Goal: Information Seeking & Learning: Learn about a topic

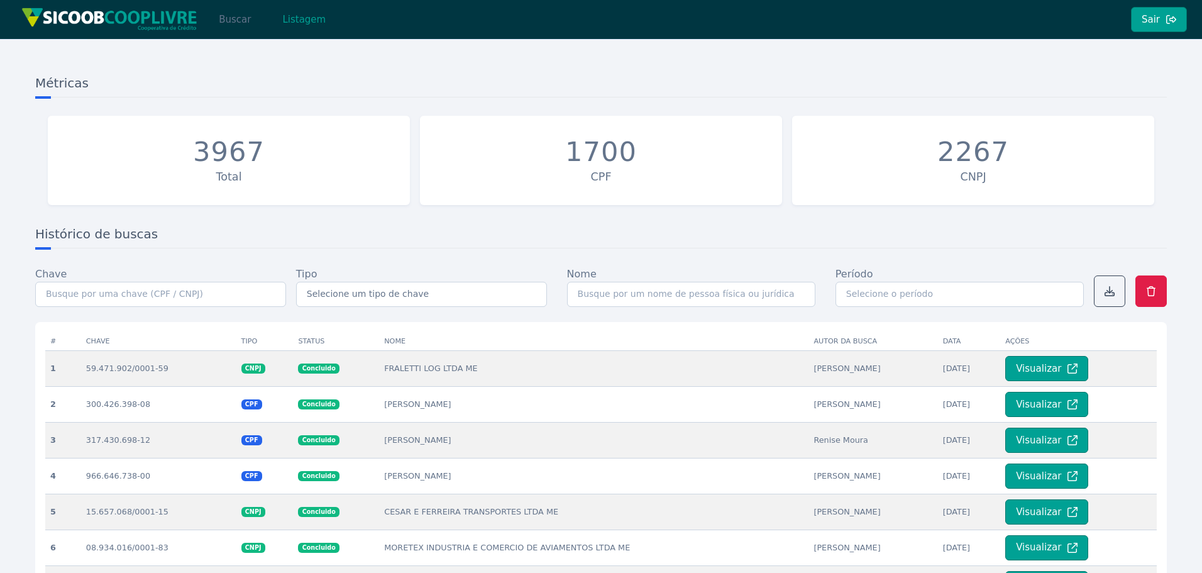
click at [229, 30] on button "Buscar" at bounding box center [234, 19] width 53 height 25
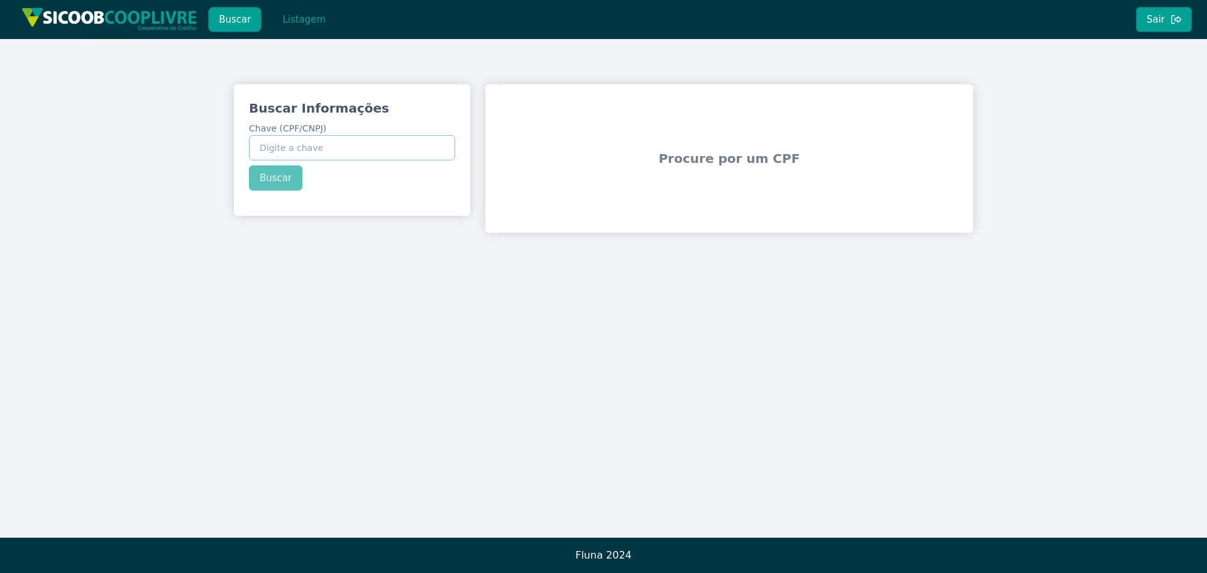
click at [303, 150] on input "Chave (CPF/CNPJ)" at bounding box center [352, 147] width 206 height 25
paste input "167.866.948-29"
click at [280, 184] on button "Buscar" at bounding box center [275, 177] width 53 height 25
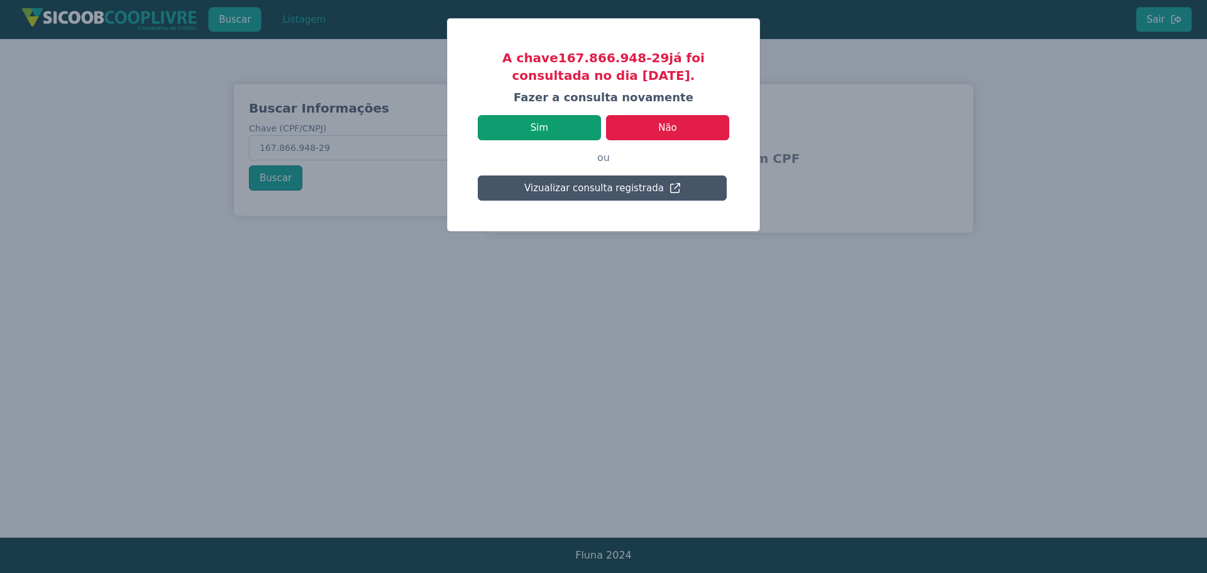
click at [557, 124] on button "Sim" at bounding box center [539, 127] width 123 height 25
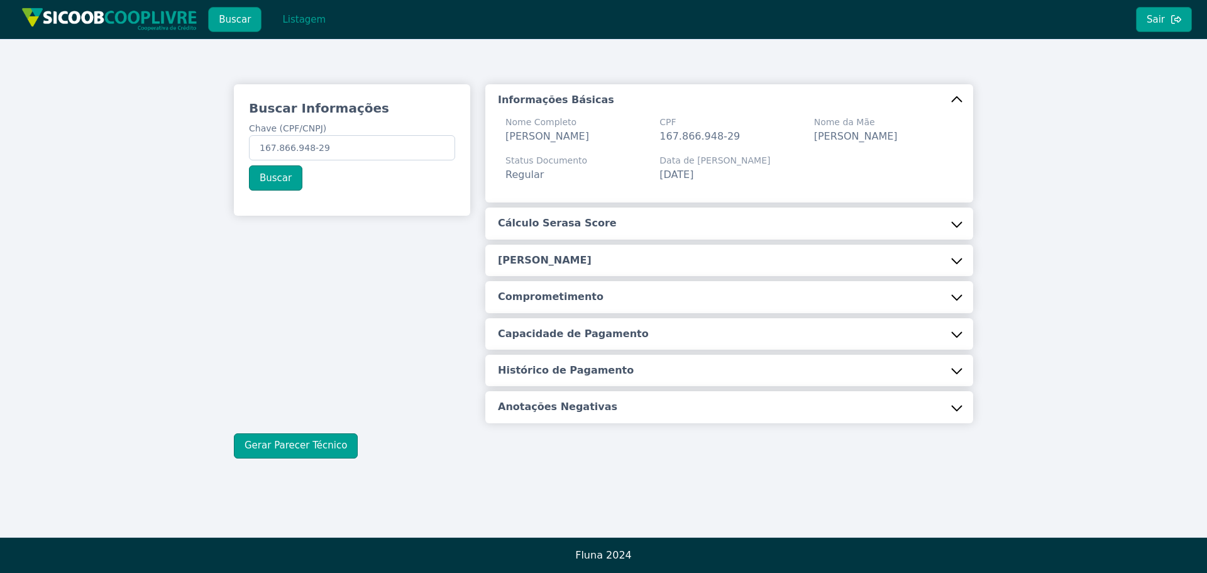
click at [598, 239] on button "Cálculo Serasa Score" at bounding box center [729, 222] width 488 height 31
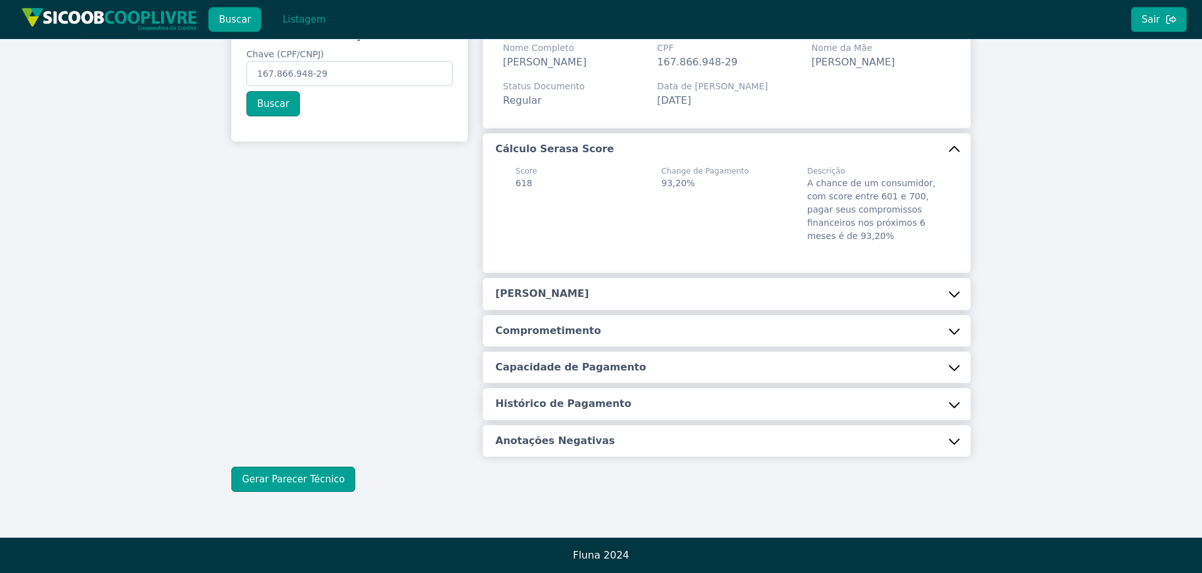
click at [554, 285] on button "[PERSON_NAME]" at bounding box center [727, 293] width 488 height 31
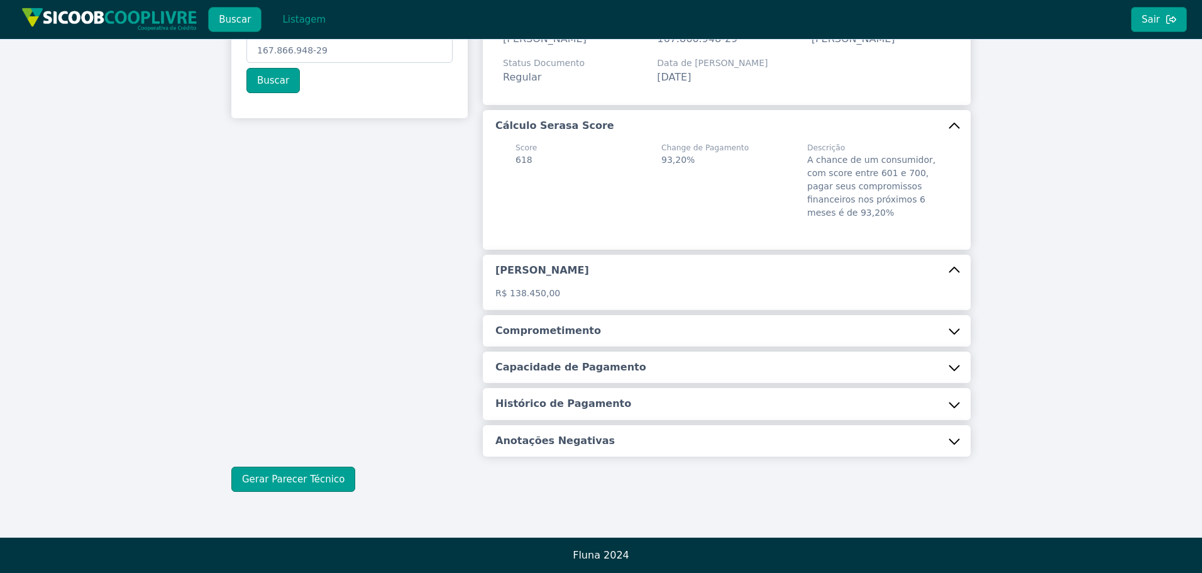
click at [526, 336] on h5 "Comprometimento" at bounding box center [548, 331] width 106 height 14
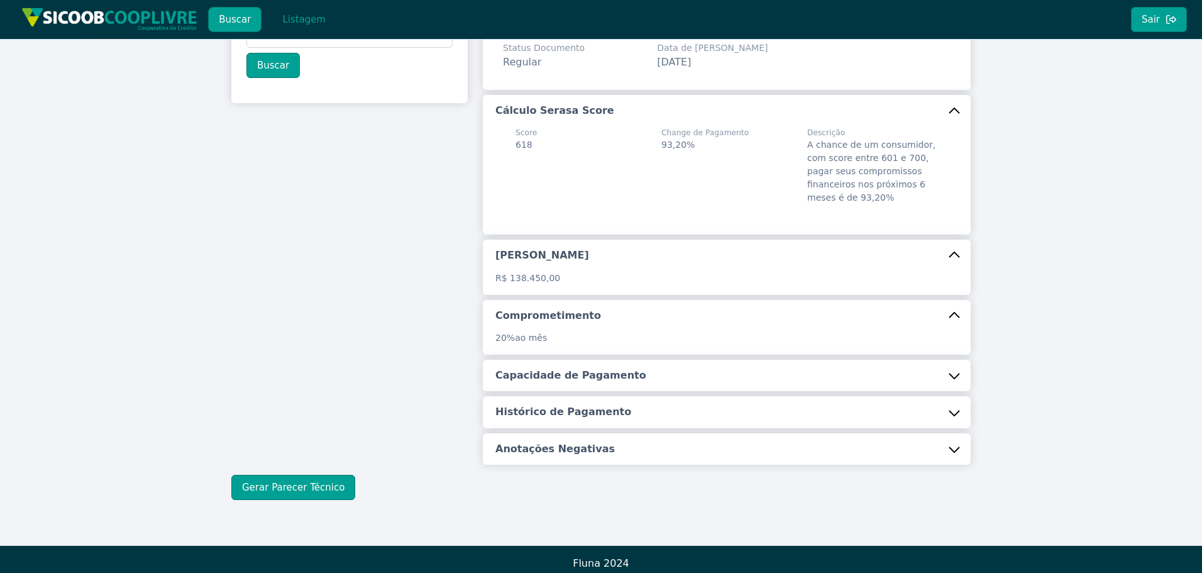
scroll to position [136, 0]
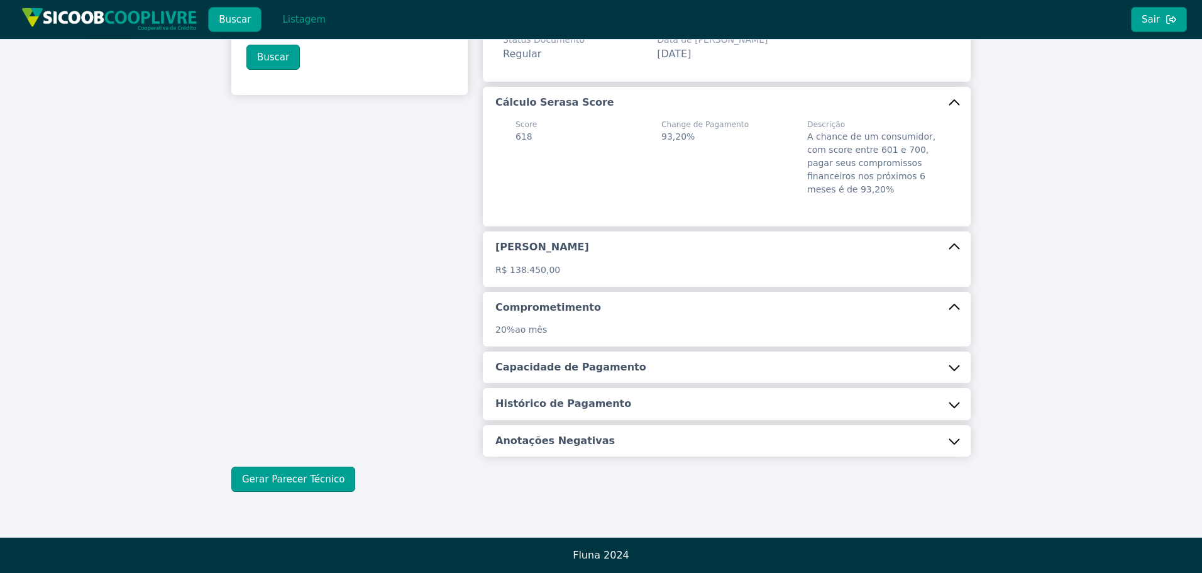
click at [523, 384] on div "Informações Básicas Nome Completo [PERSON_NAME] CPF 167.866.948-29 Nome da Mãe …" at bounding box center [727, 210] width 488 height 493
click at [527, 367] on h5 "Capacidade de Pagamento" at bounding box center [570, 367] width 151 height 14
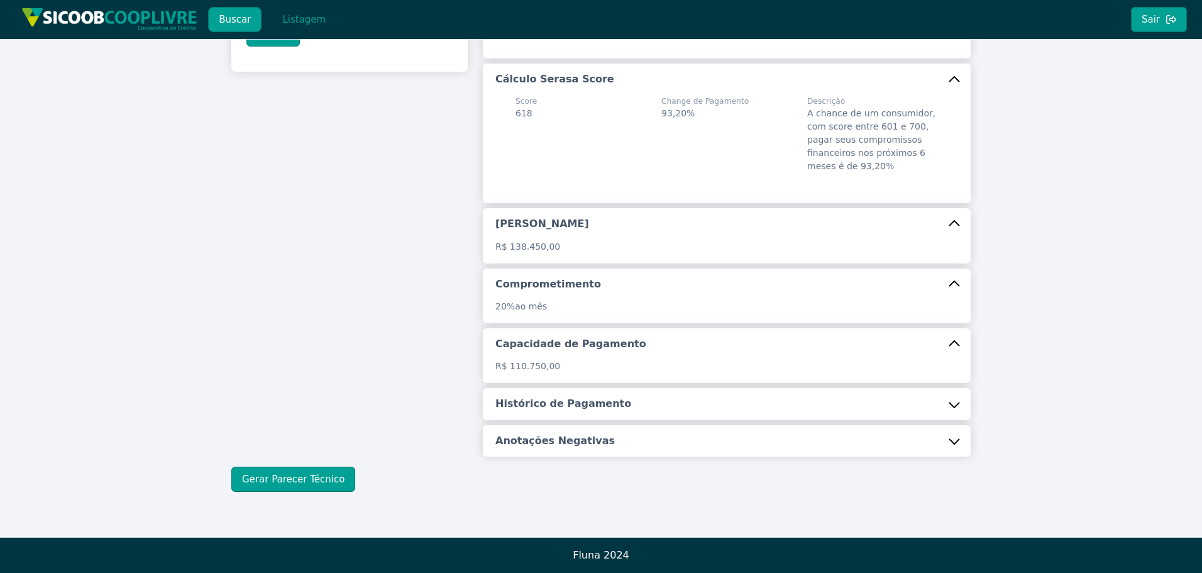
scroll to position [159, 0]
click at [527, 398] on h5 "Histórico de Pagamento" at bounding box center [563, 404] width 136 height 14
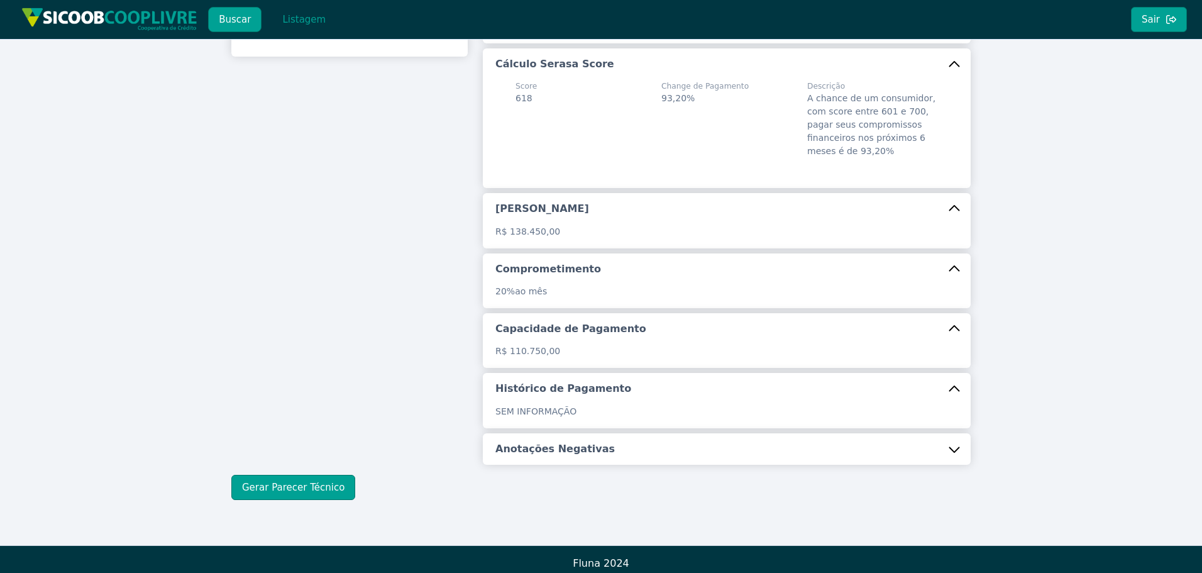
drag, startPoint x: 581, startPoint y: 467, endPoint x: 496, endPoint y: 424, distance: 95.0
click at [582, 456] on h5 "Anotações Negativas" at bounding box center [554, 449] width 119 height 14
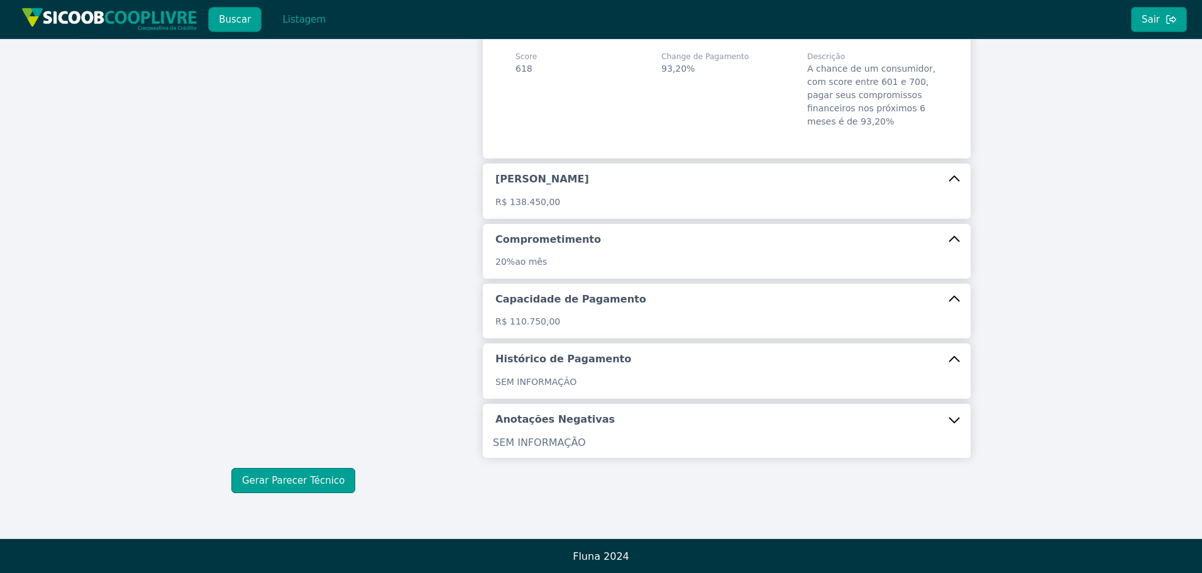
scroll to position [205, 0]
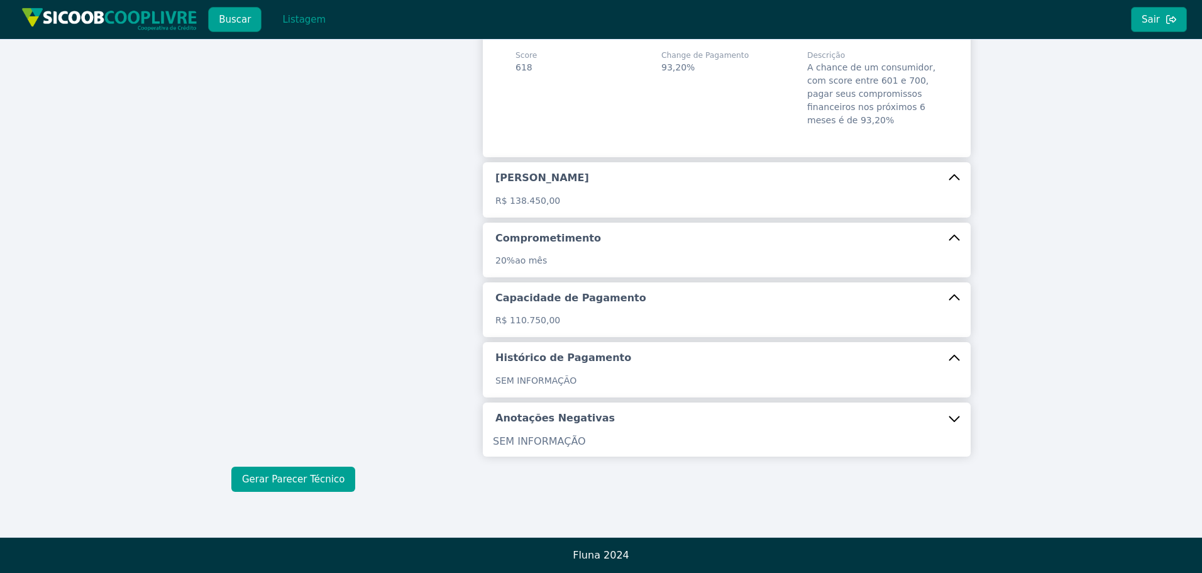
click at [319, 484] on button "Gerar Parecer Técnico" at bounding box center [293, 478] width 124 height 25
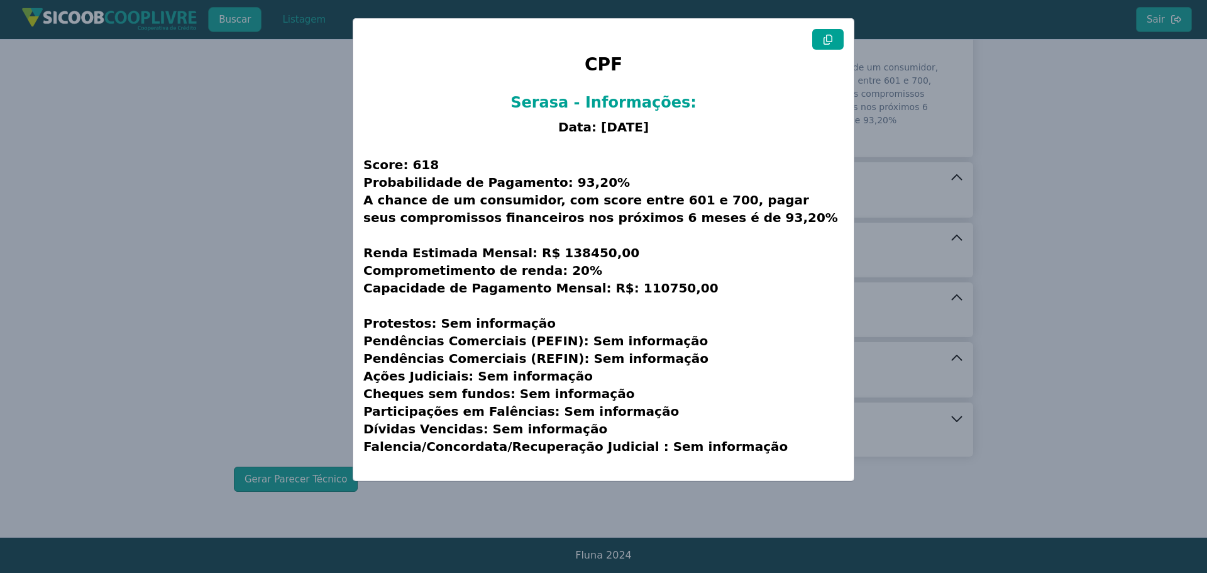
click at [830, 36] on icon at bounding box center [828, 40] width 10 height 10
drag, startPoint x: 80, startPoint y: 196, endPoint x: 65, endPoint y: 196, distance: 15.7
click at [80, 196] on modal-container "CPF Serasa - Informações: Data: [DATE] Score: 618 Probabilidade de Pagamento: 9…" at bounding box center [603, 286] width 1207 height 573
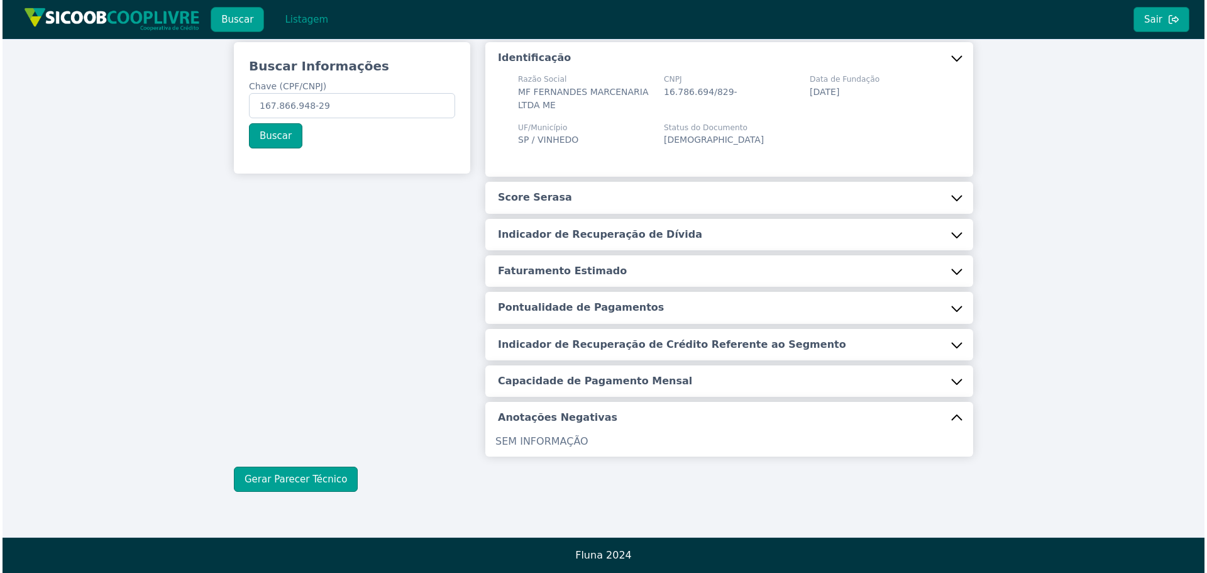
scroll to position [42, 0]
drag, startPoint x: 344, startPoint y: 109, endPoint x: 96, endPoint y: 106, distance: 247.7
click at [96, 106] on div "Buscar Informações Chave (CPF/CNPJ) 167.866.948-29 Buscar Identificação Razão S…" at bounding box center [601, 267] width 1202 height 540
paste input "30.617.650/0001-41"
type input "30.617.650/0001-41"
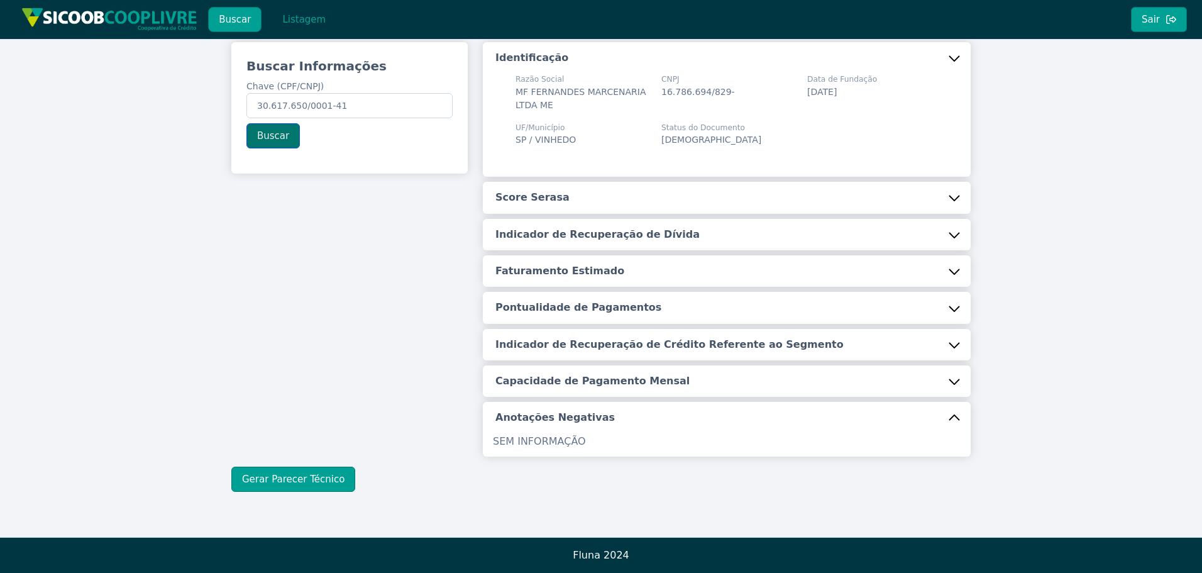
click at [267, 136] on button "Buscar" at bounding box center [272, 135] width 53 height 25
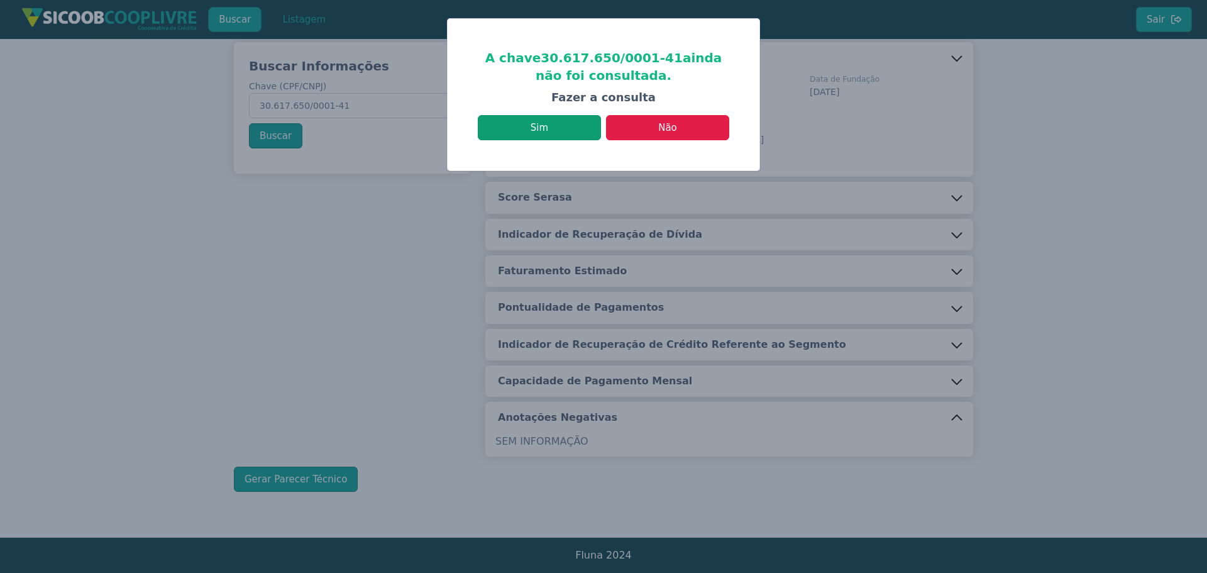
click at [541, 133] on button "Sim" at bounding box center [539, 127] width 123 height 25
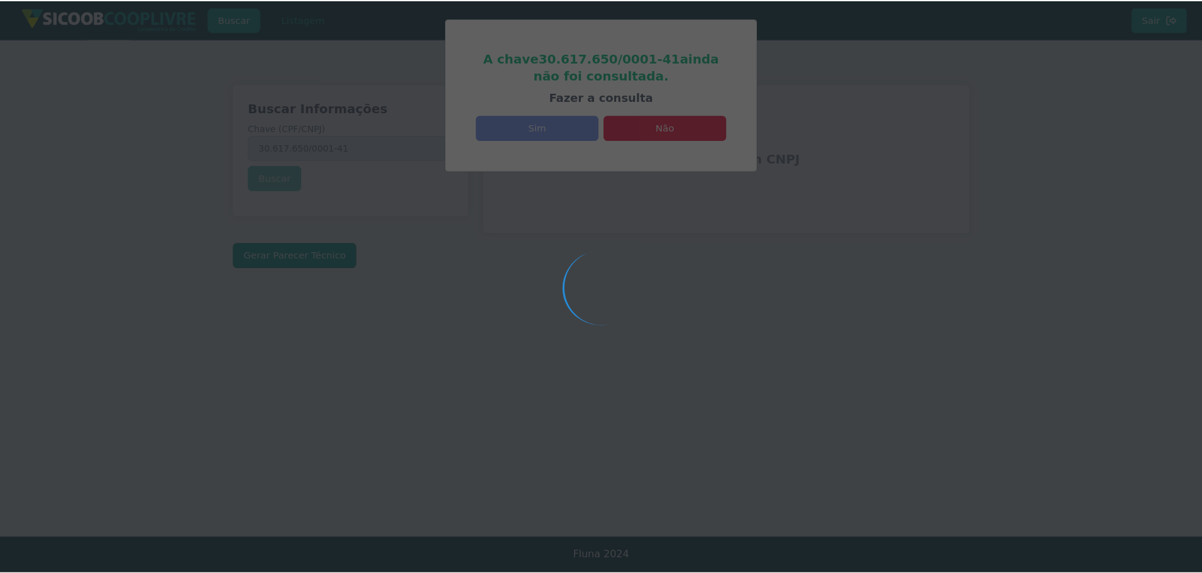
scroll to position [0, 0]
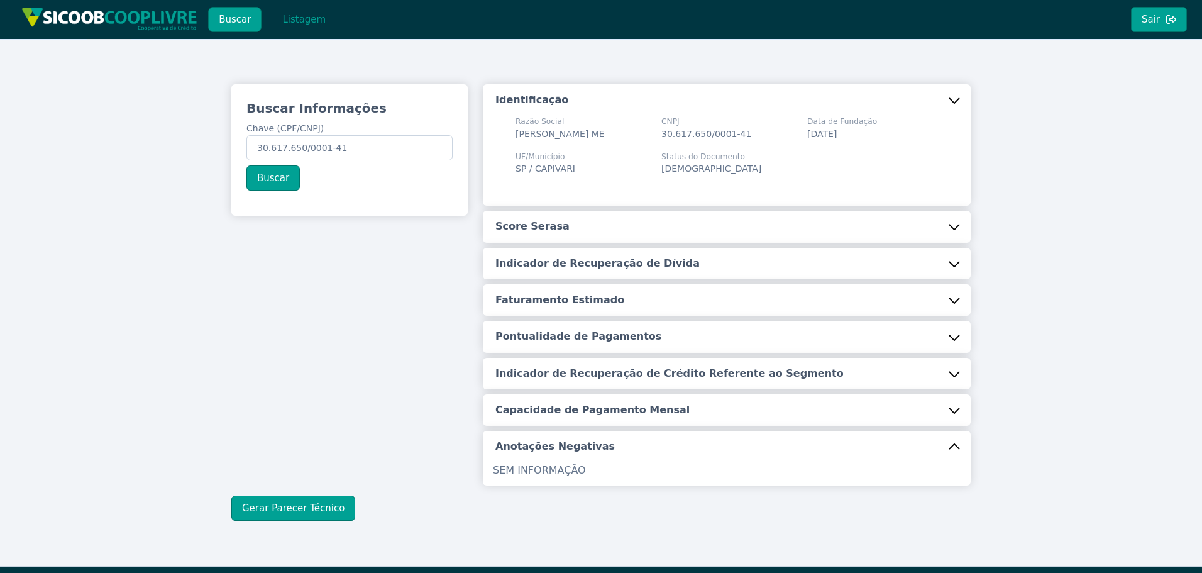
click at [570, 242] on button "Score Serasa" at bounding box center [727, 226] width 488 height 31
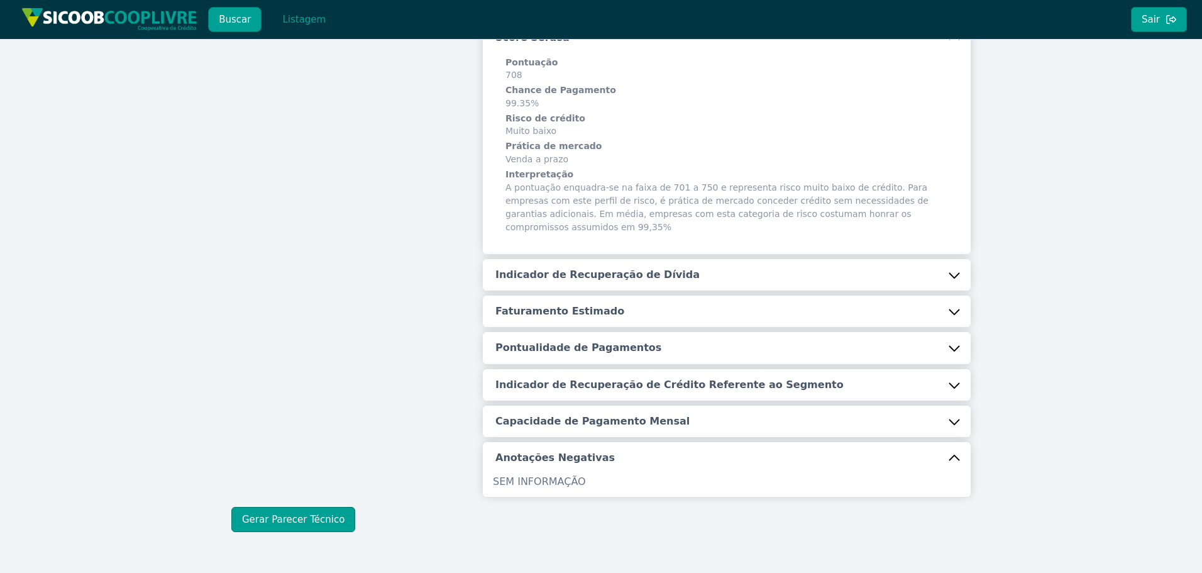
click at [560, 285] on button "Indicador de Recuperação de Dívida" at bounding box center [727, 274] width 488 height 31
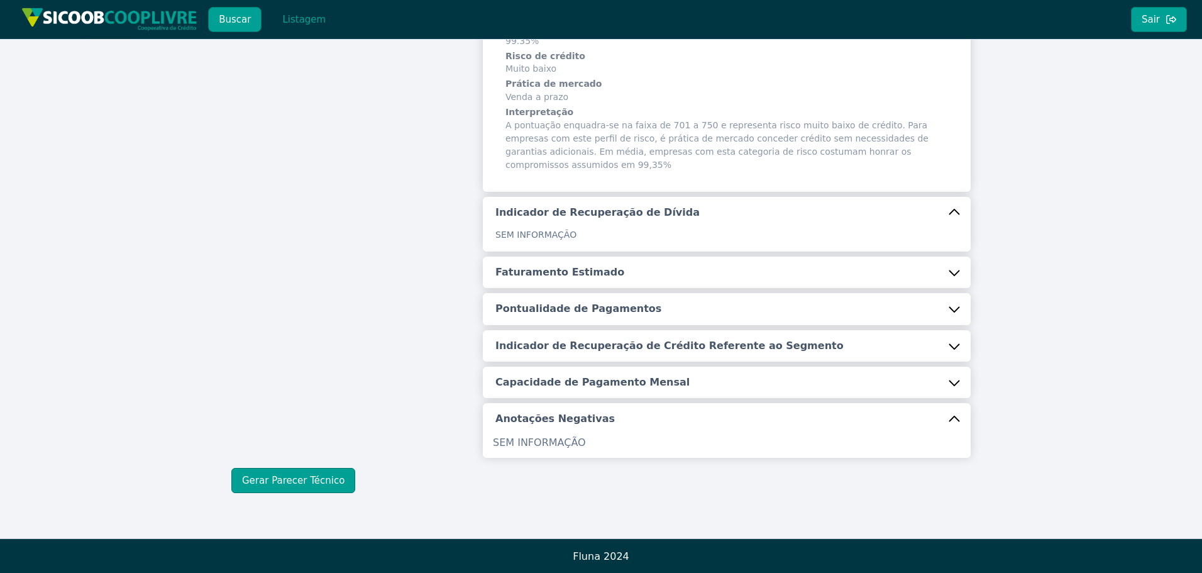
scroll to position [252, 0]
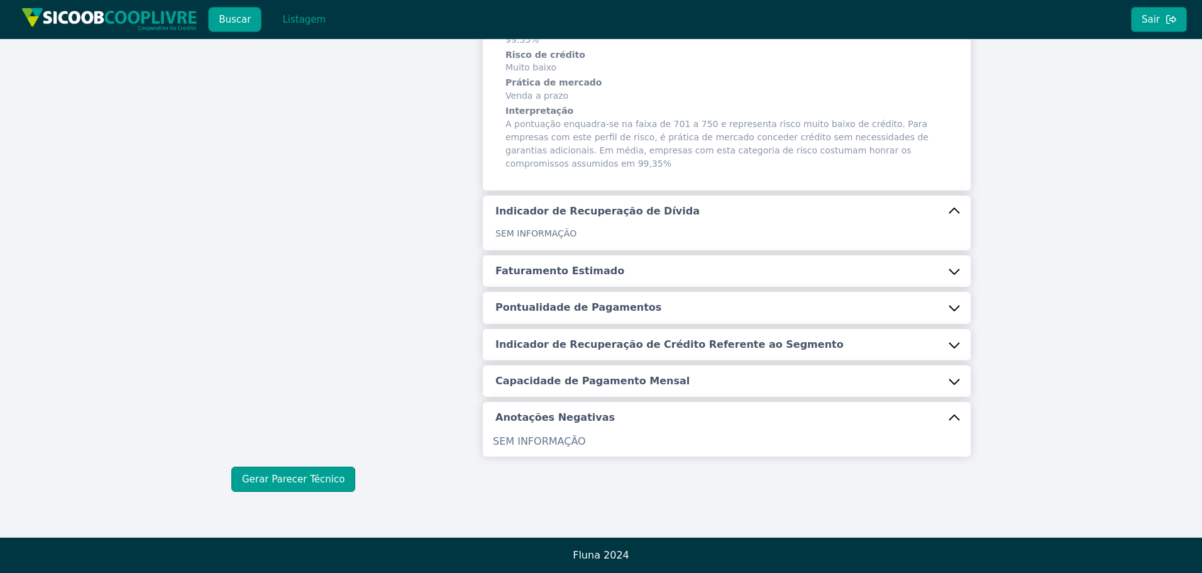
click at [558, 273] on h5 "Faturamento Estimado" at bounding box center [559, 271] width 129 height 14
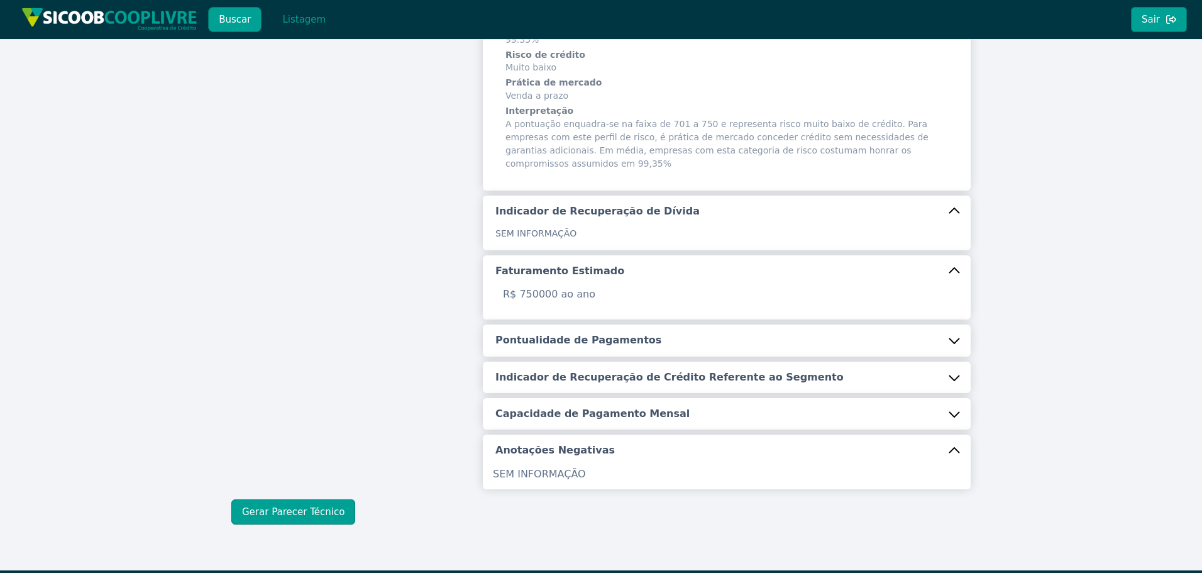
click at [547, 338] on h5 "Pontualidade de Pagamentos" at bounding box center [578, 340] width 166 height 14
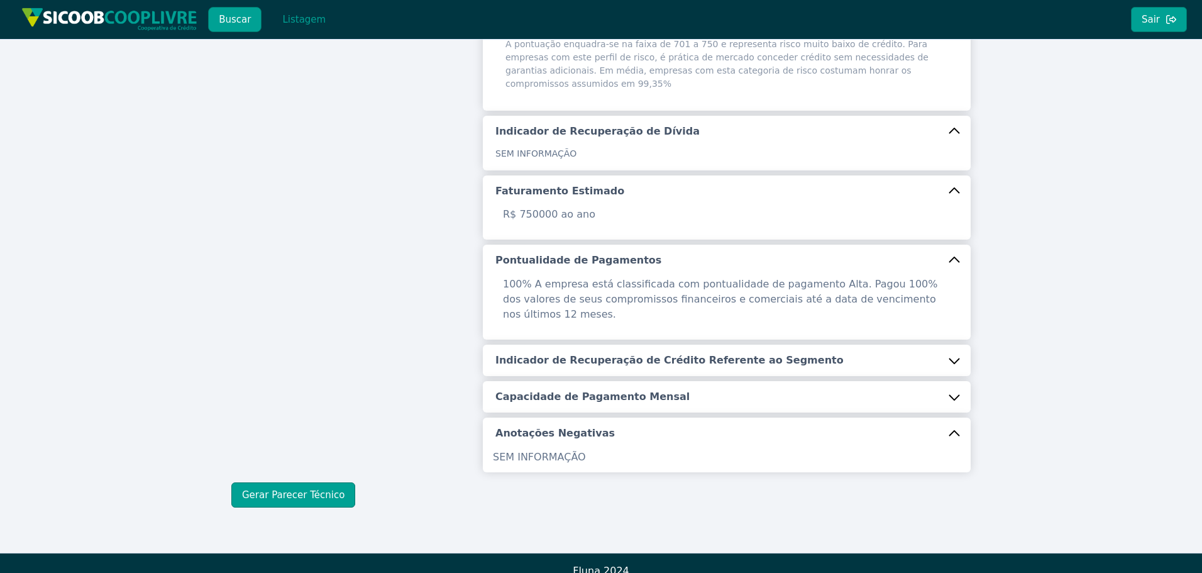
scroll to position [333, 0]
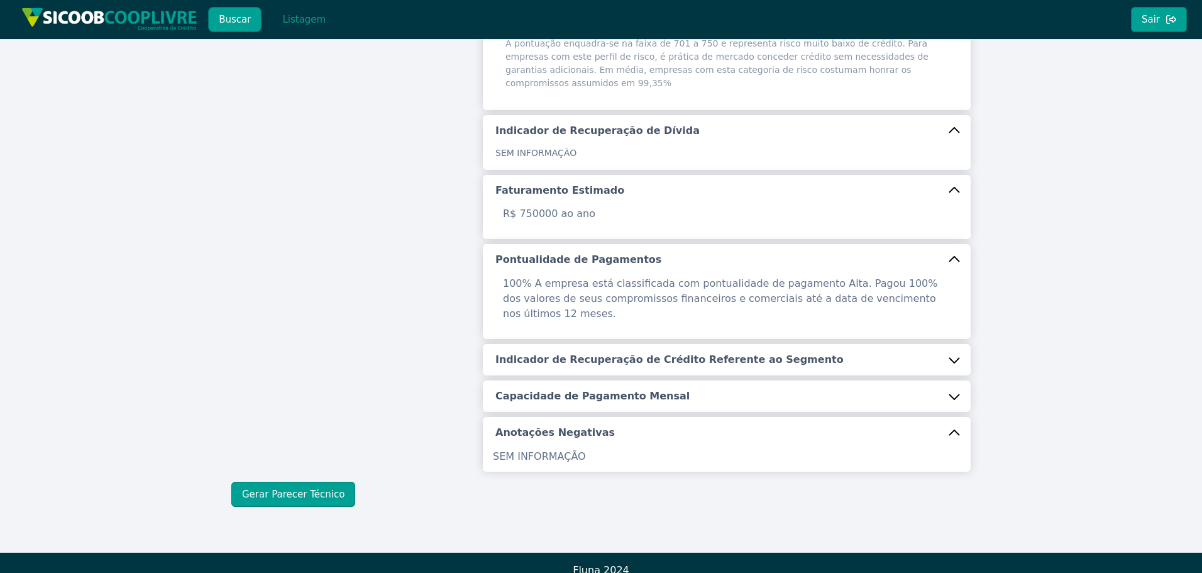
click at [589, 360] on button "Indicador de Recuperação de Crédito Referente ao Segmento" at bounding box center [727, 359] width 488 height 31
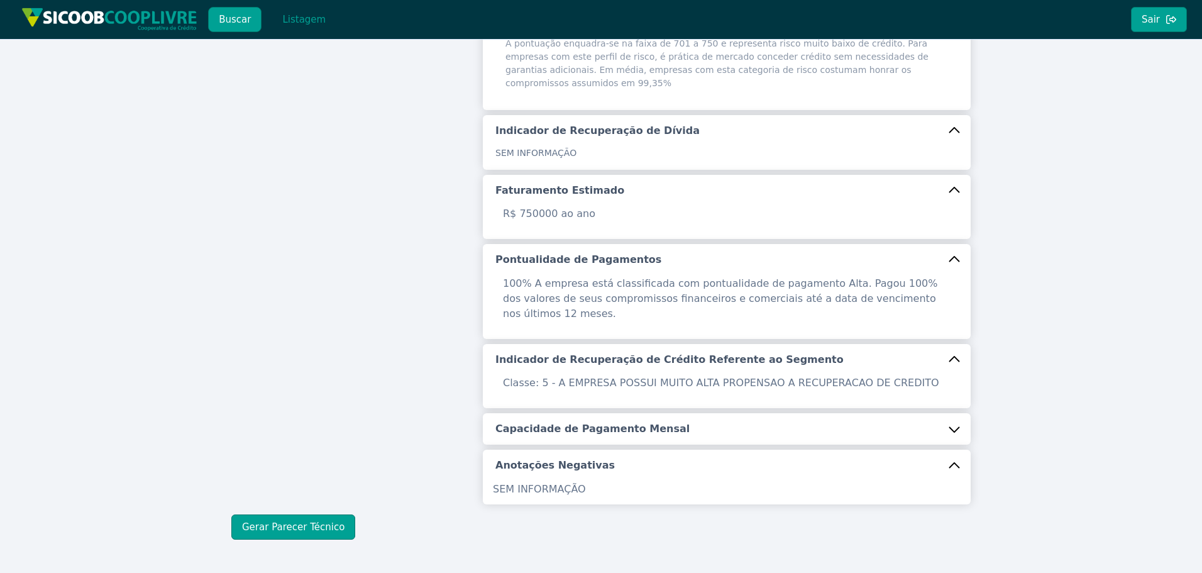
click at [573, 422] on h5 "Capacidade de Pagamento Mensal" at bounding box center [592, 429] width 194 height 14
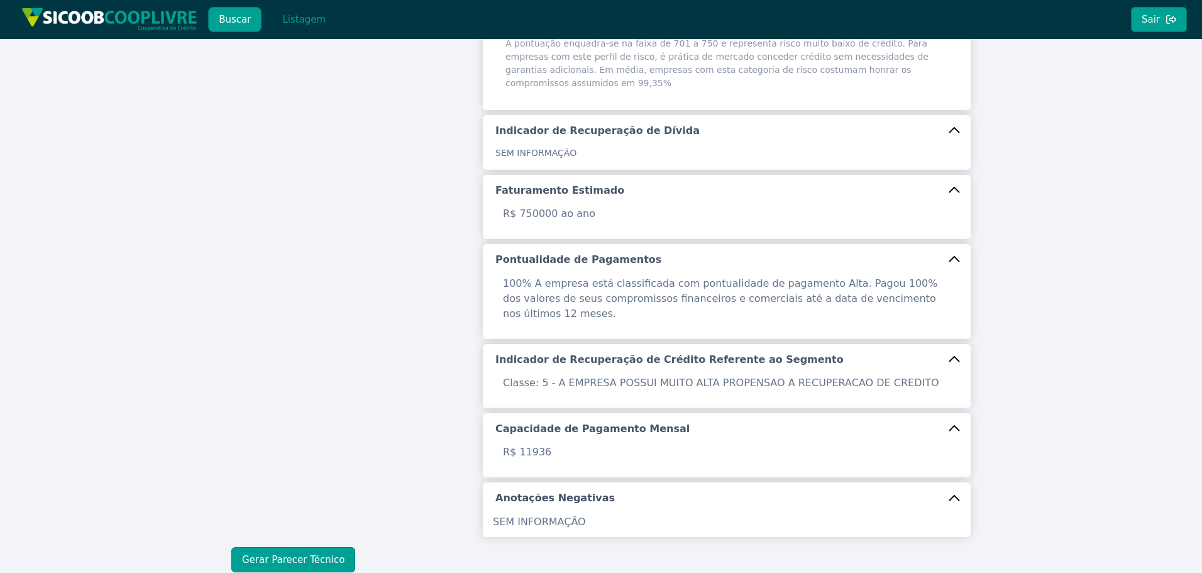
scroll to position [398, 0]
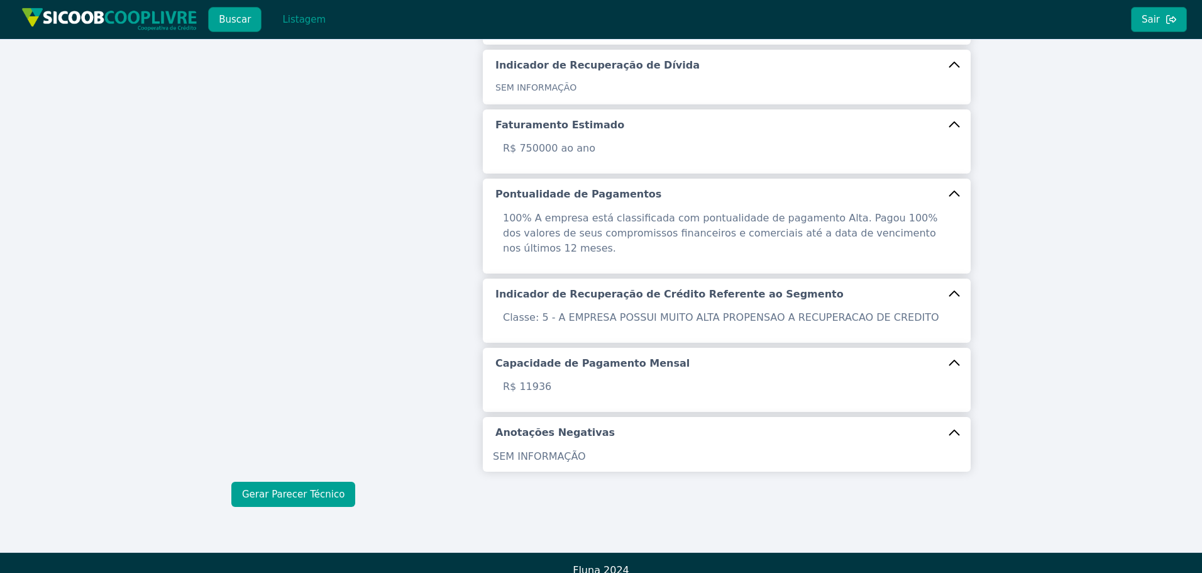
click at [334, 482] on button "Gerar Parecer Técnico" at bounding box center [293, 494] width 124 height 25
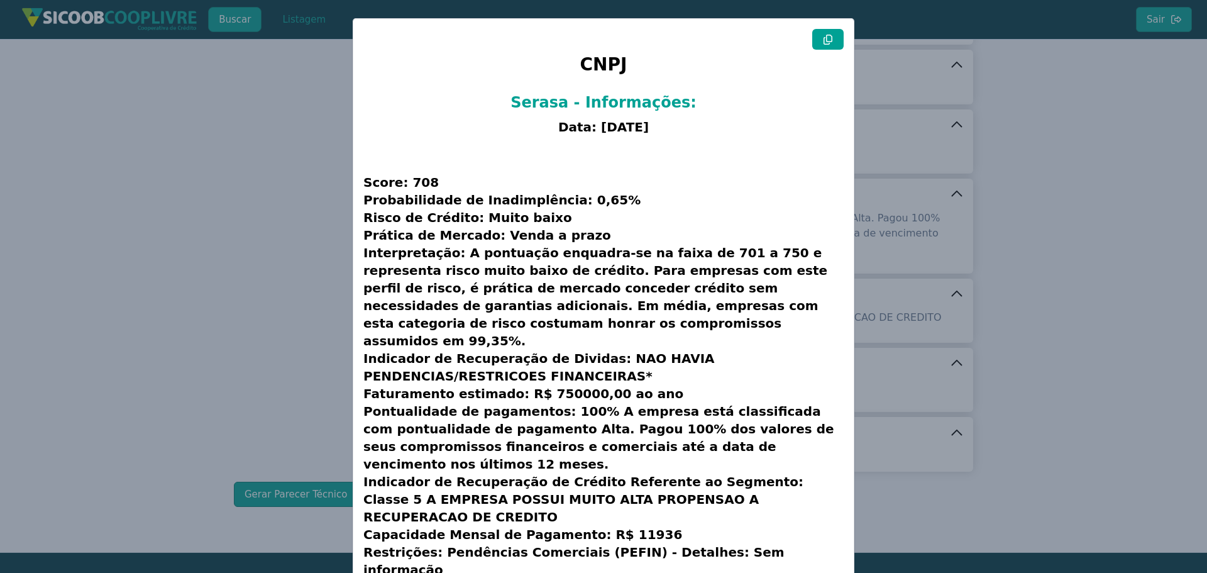
click at [829, 43] on icon at bounding box center [828, 40] width 10 height 10
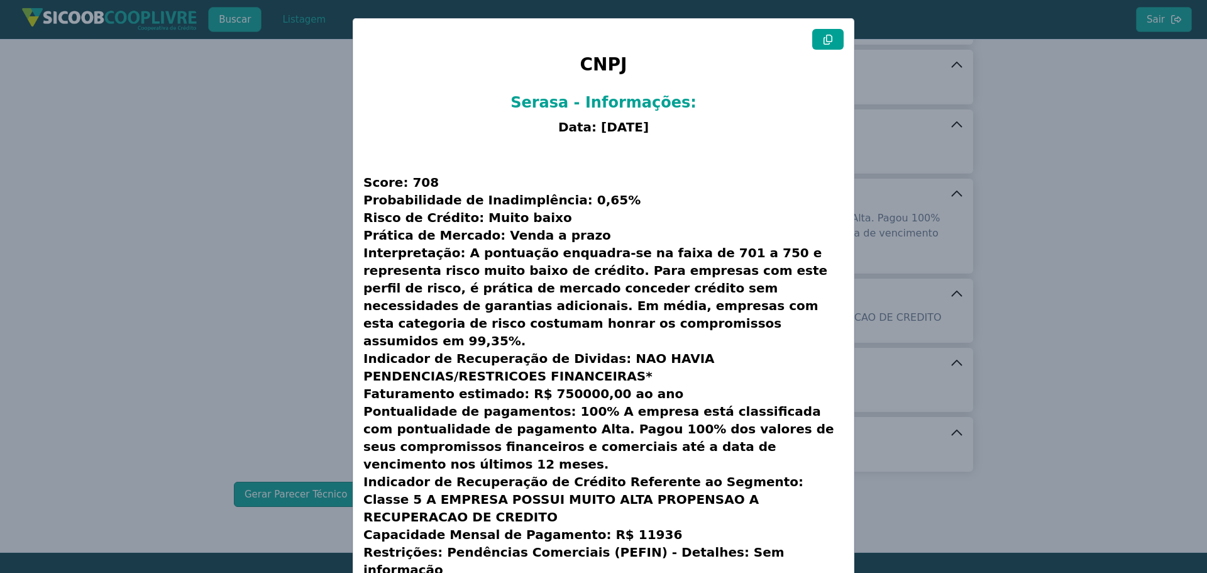
drag, startPoint x: 201, startPoint y: 228, endPoint x: 232, endPoint y: 168, distance: 67.8
click at [201, 228] on modal-container "CNPJ Serasa - Informações: Data: [DATE] Score: 708 Probabilidade de Inadimplênc…" at bounding box center [603, 286] width 1207 height 573
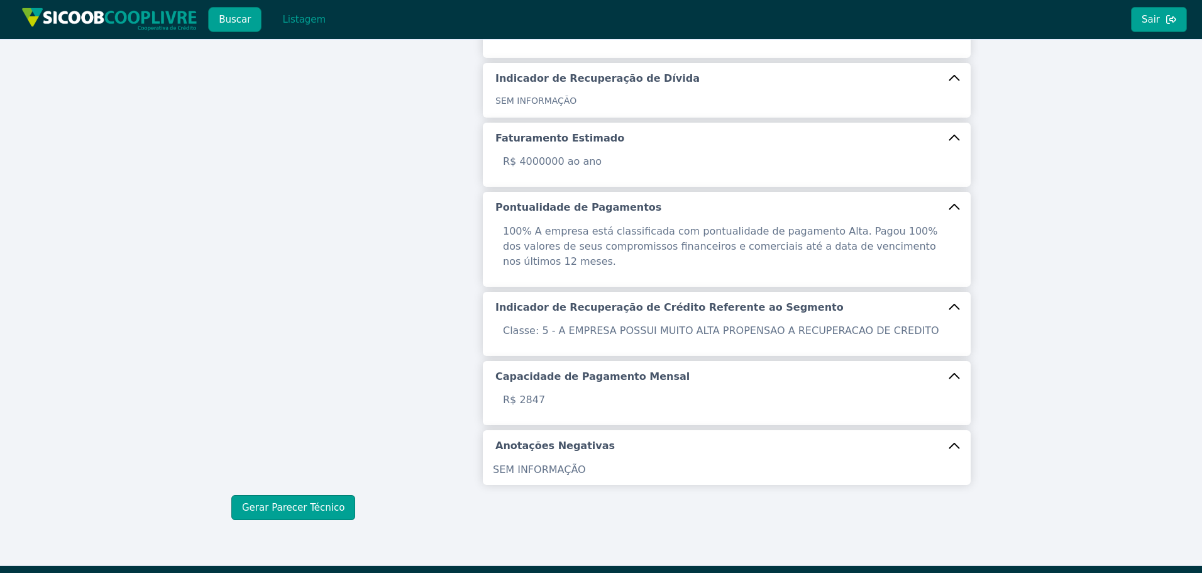
drag, startPoint x: 322, startPoint y: 239, endPoint x: 270, endPoint y: 150, distance: 102.9
click at [322, 239] on div "Buscar Informações Chave (CPF/CNPJ) 30.617.650/0001-41 Buscar" at bounding box center [349, 80] width 251 height 788
